Goal: Find specific page/section: Find specific page/section

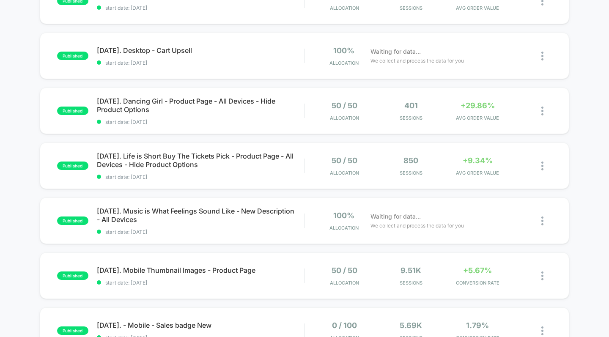
scroll to position [116, 0]
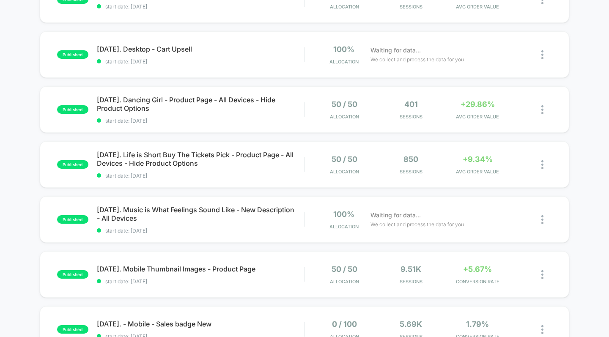
click at [251, 100] on span "[DATE]. Dancing Girl - Product Page - All Devices - Hide Product Options" at bounding box center [200, 104] width 207 height 17
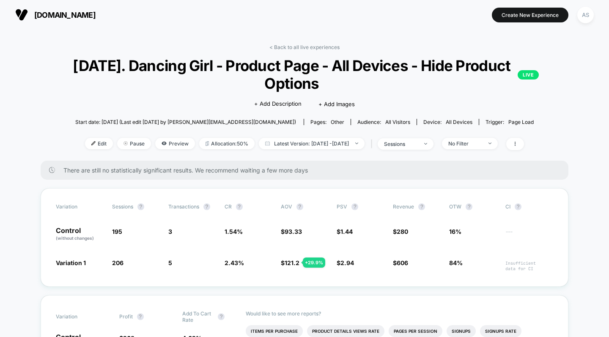
click at [320, 49] on link "< Back to all live experiences" at bounding box center [304, 47] width 70 height 6
